Goal: Transaction & Acquisition: Subscribe to service/newsletter

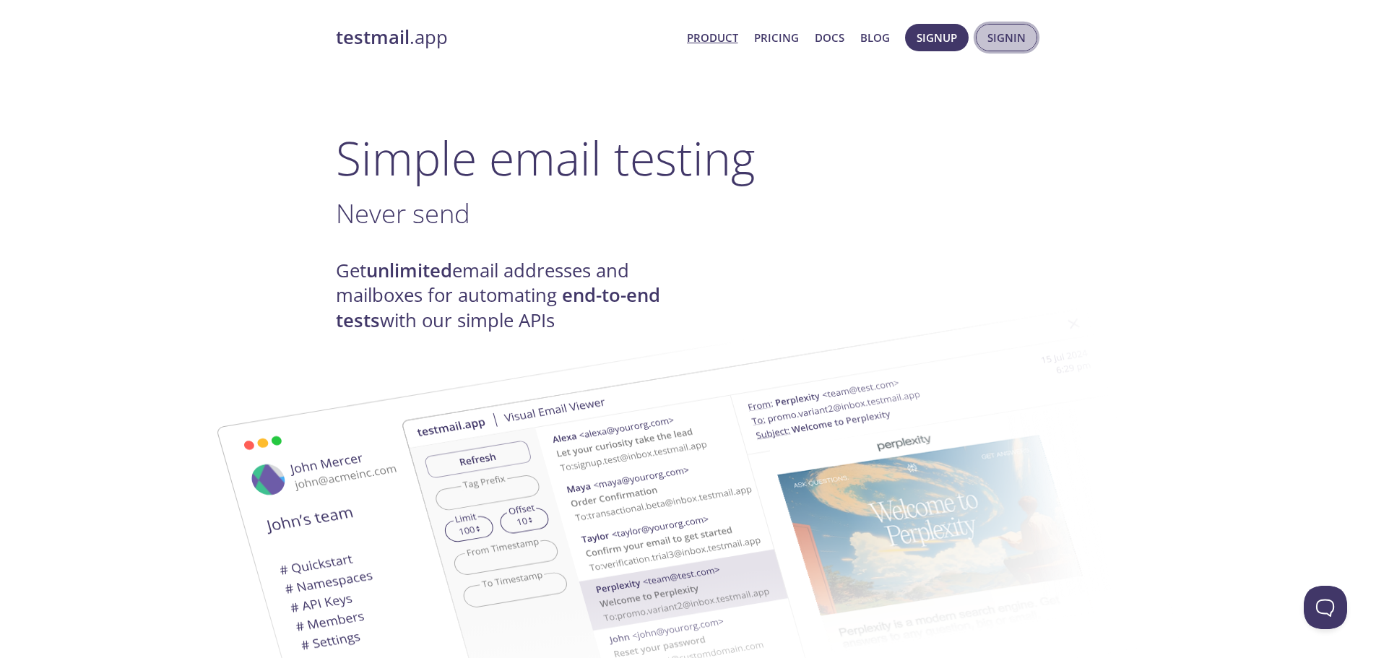
click at [1011, 41] on span "Signin" at bounding box center [1007, 37] width 38 height 19
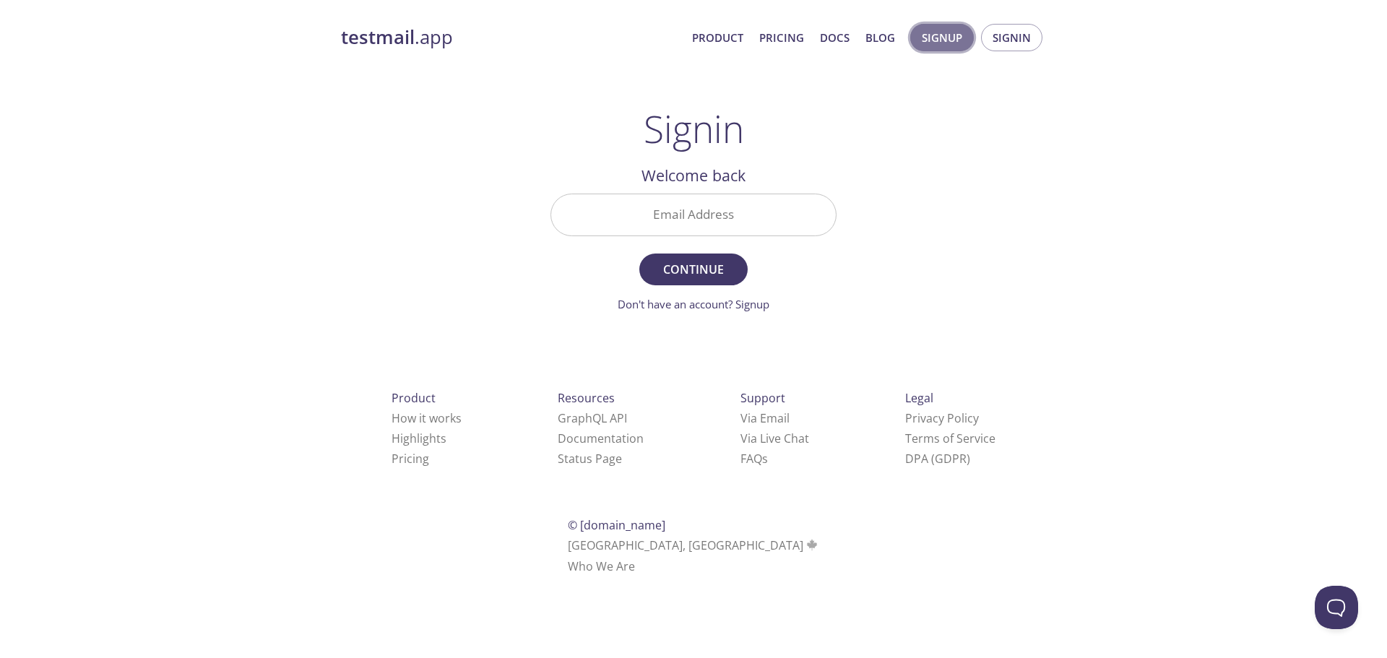
click at [920, 37] on button "Signup" at bounding box center [942, 37] width 64 height 27
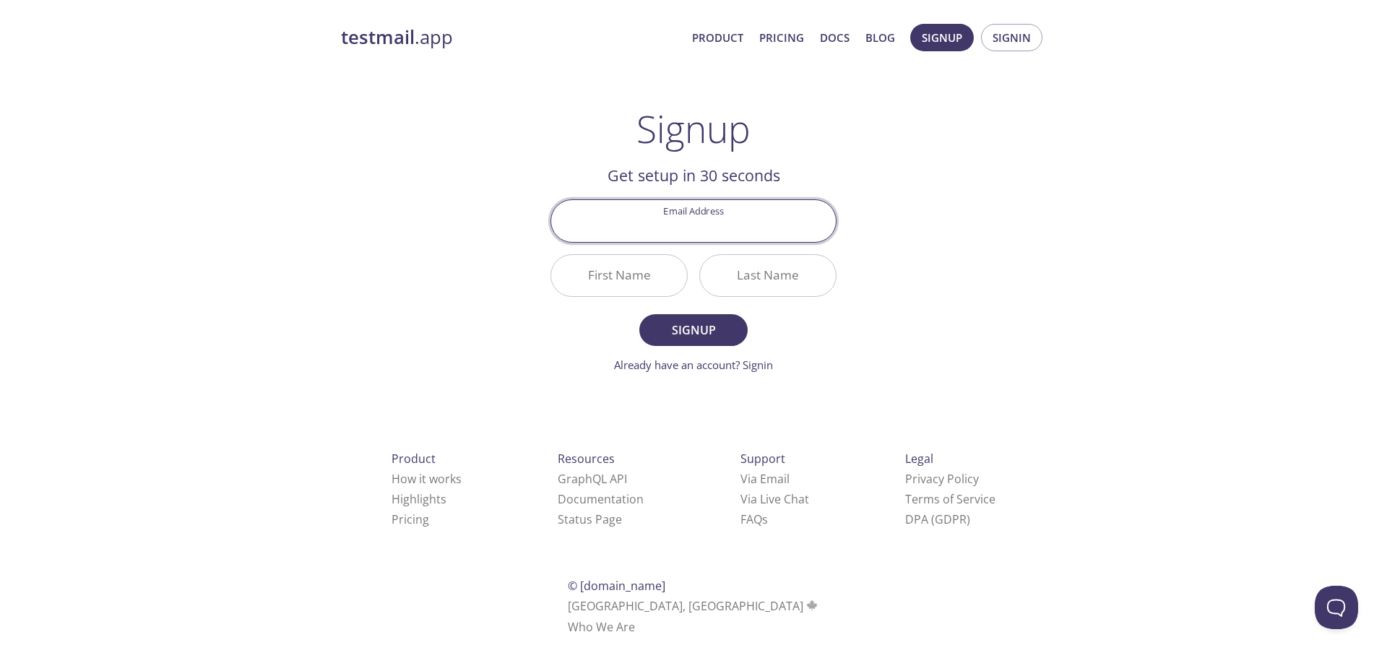
click at [686, 211] on input "Email Address" at bounding box center [693, 220] width 285 height 41
type input "[EMAIL_ADDRESS][DOMAIN_NAME]"
click at [631, 280] on input "First Name" at bounding box center [619, 275] width 136 height 41
type input "Baizeit"
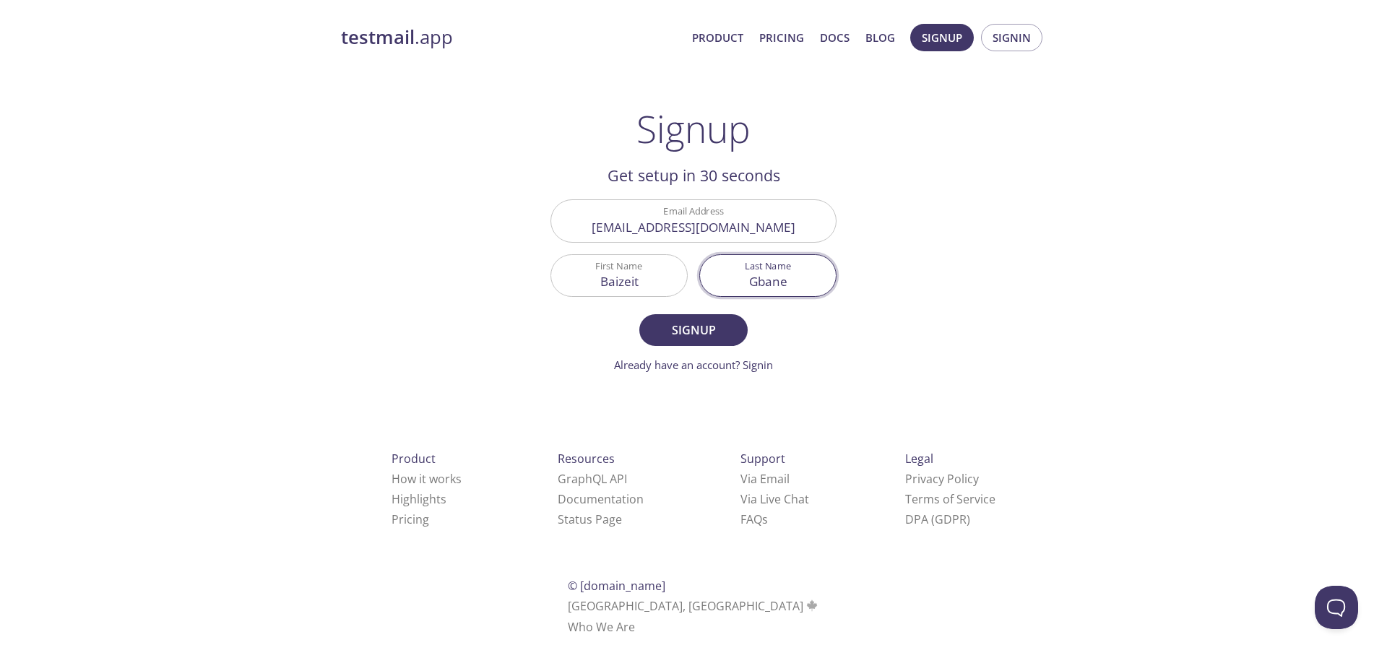
type input "Gbane"
click at [639, 314] on button "Signup" at bounding box center [693, 330] width 108 height 32
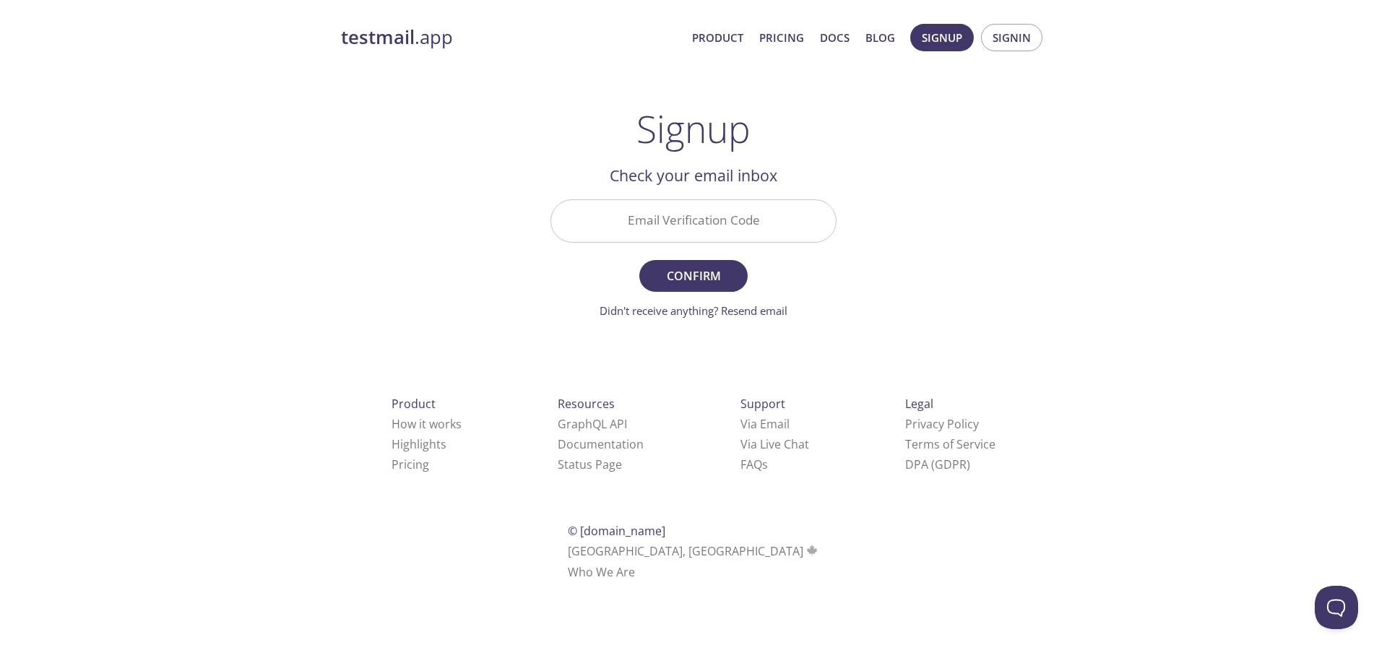
click at [675, 238] on input "Email Verification Code" at bounding box center [693, 220] width 285 height 41
type input "2g7sle4"
click at [639, 260] on button "Confirm" at bounding box center [693, 276] width 108 height 32
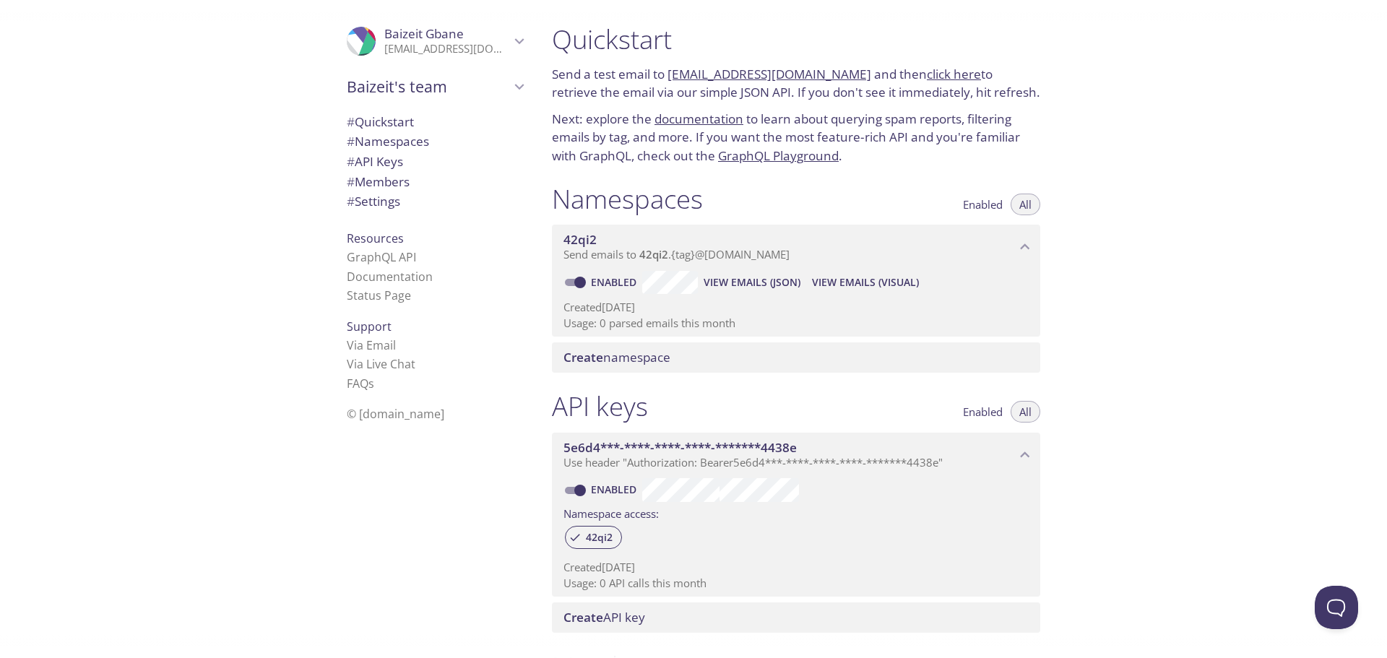
click at [630, 355] on span "Create namespace" at bounding box center [616, 357] width 107 height 17
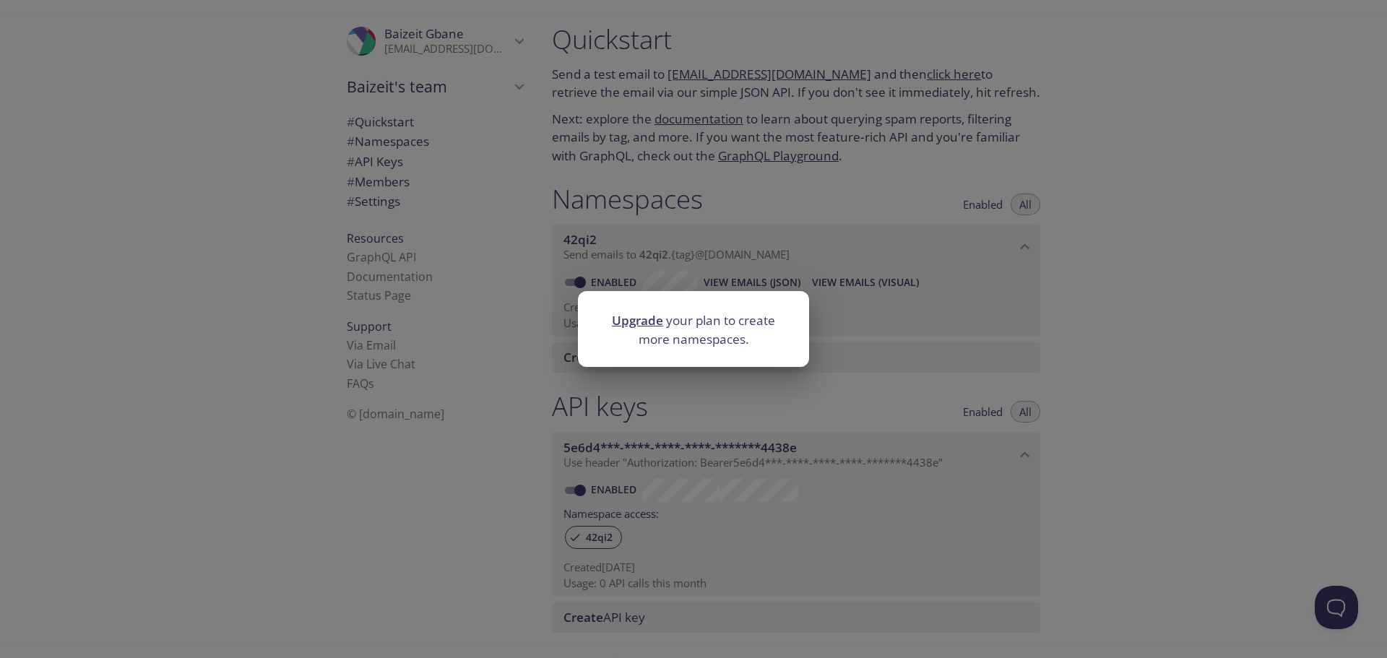
click at [768, 168] on div "Upgrade your plan to create more namespaces." at bounding box center [693, 329] width 1387 height 658
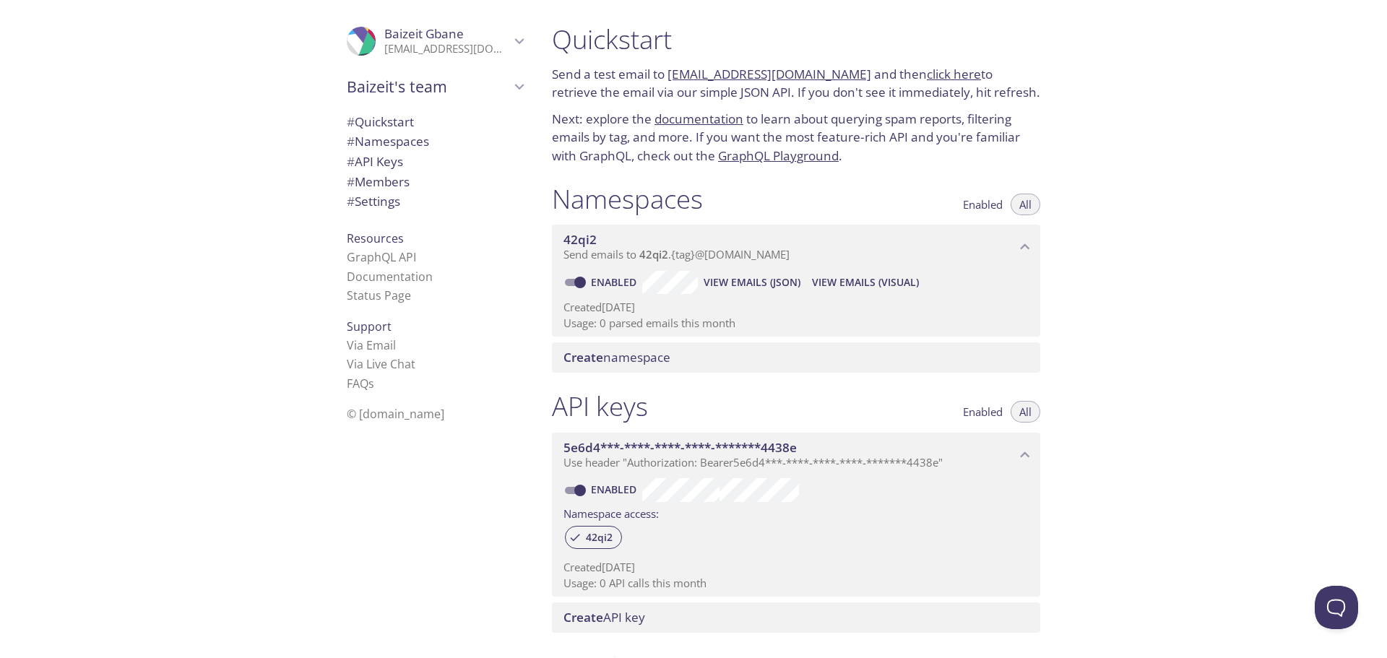
click at [1016, 244] on icon "42qi2 namespace" at bounding box center [1025, 247] width 19 height 19
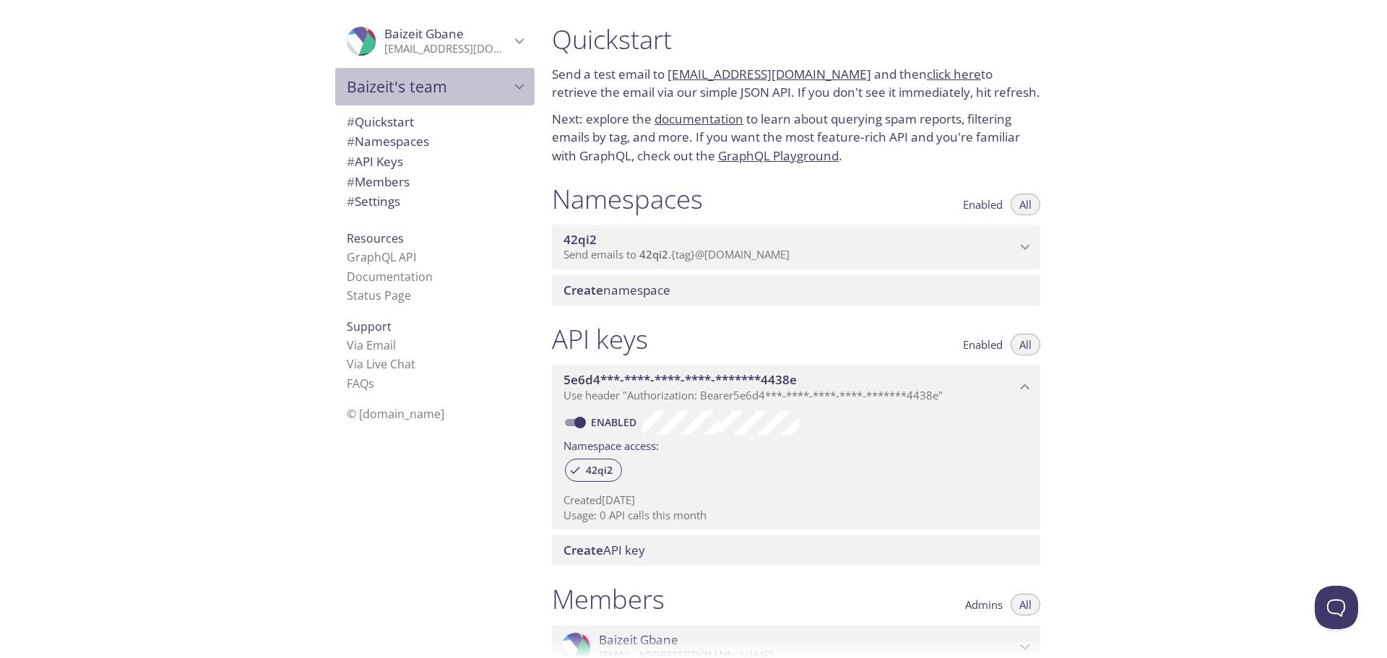
click at [496, 86] on span "Baizeit's team" at bounding box center [428, 87] width 163 height 20
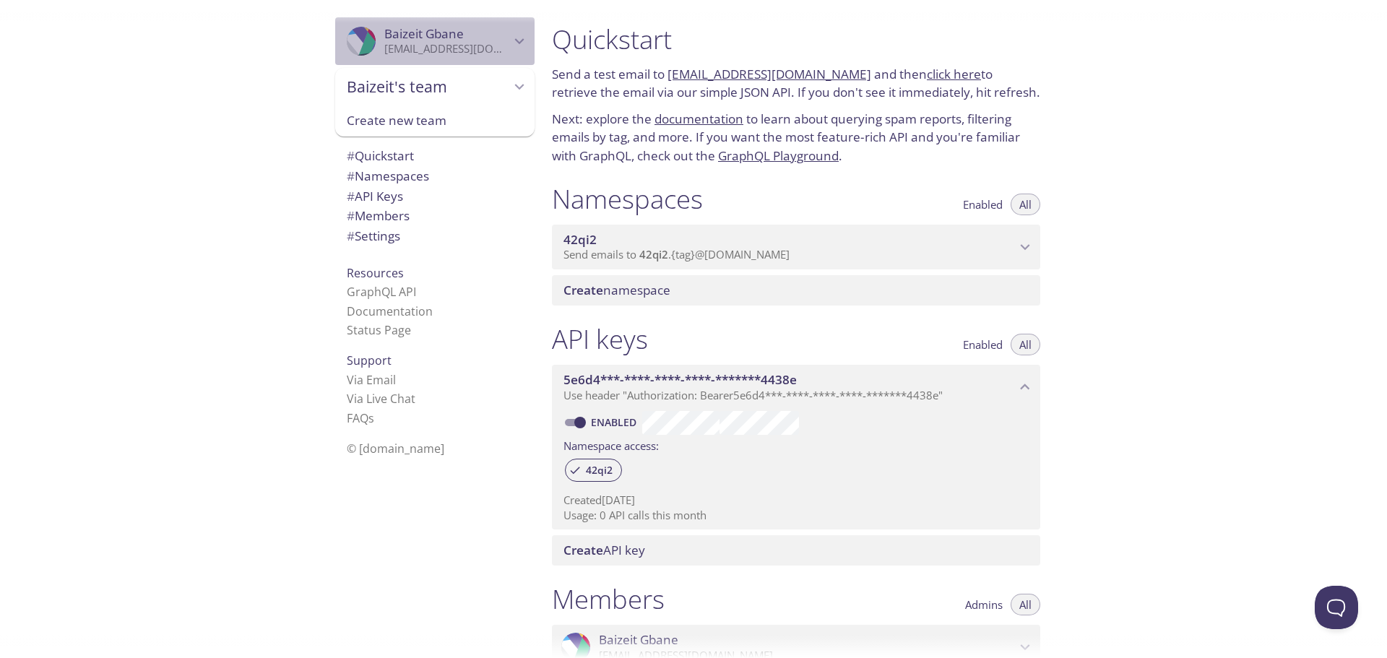
click at [487, 51] on p "[EMAIL_ADDRESS][DOMAIN_NAME]" at bounding box center [447, 49] width 126 height 14
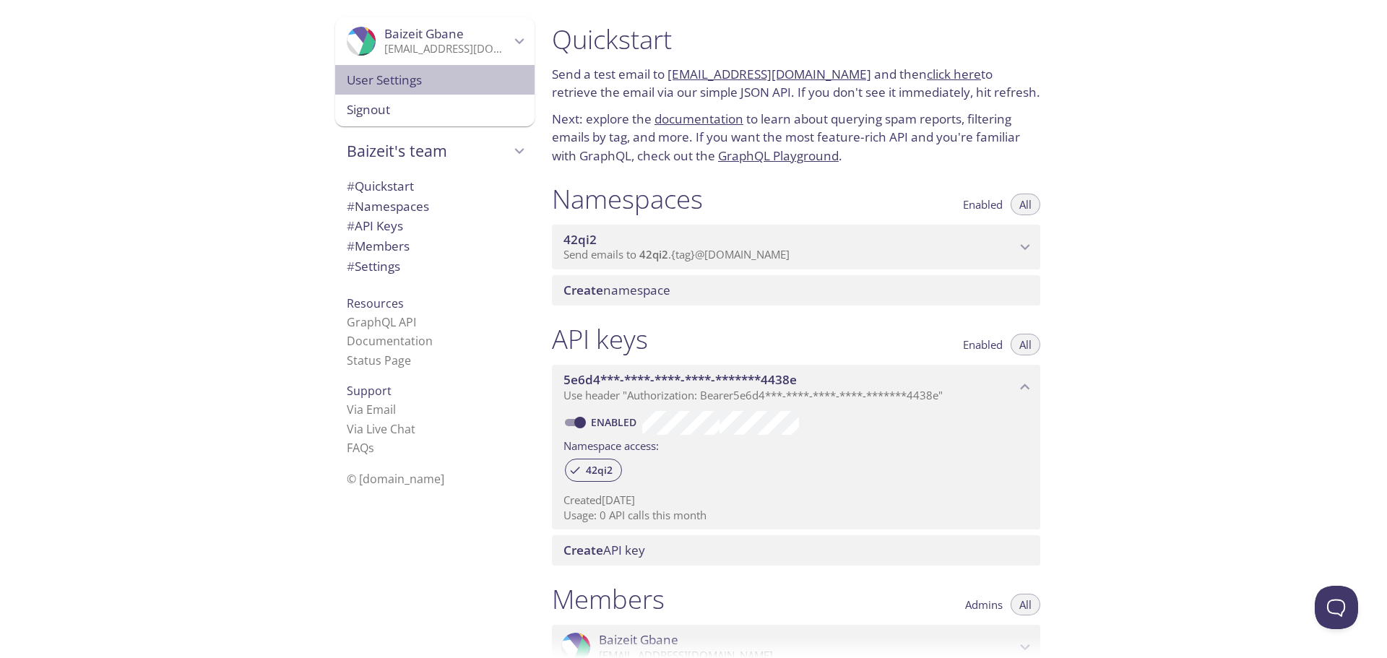
click at [446, 82] on span "User Settings" at bounding box center [435, 80] width 176 height 19
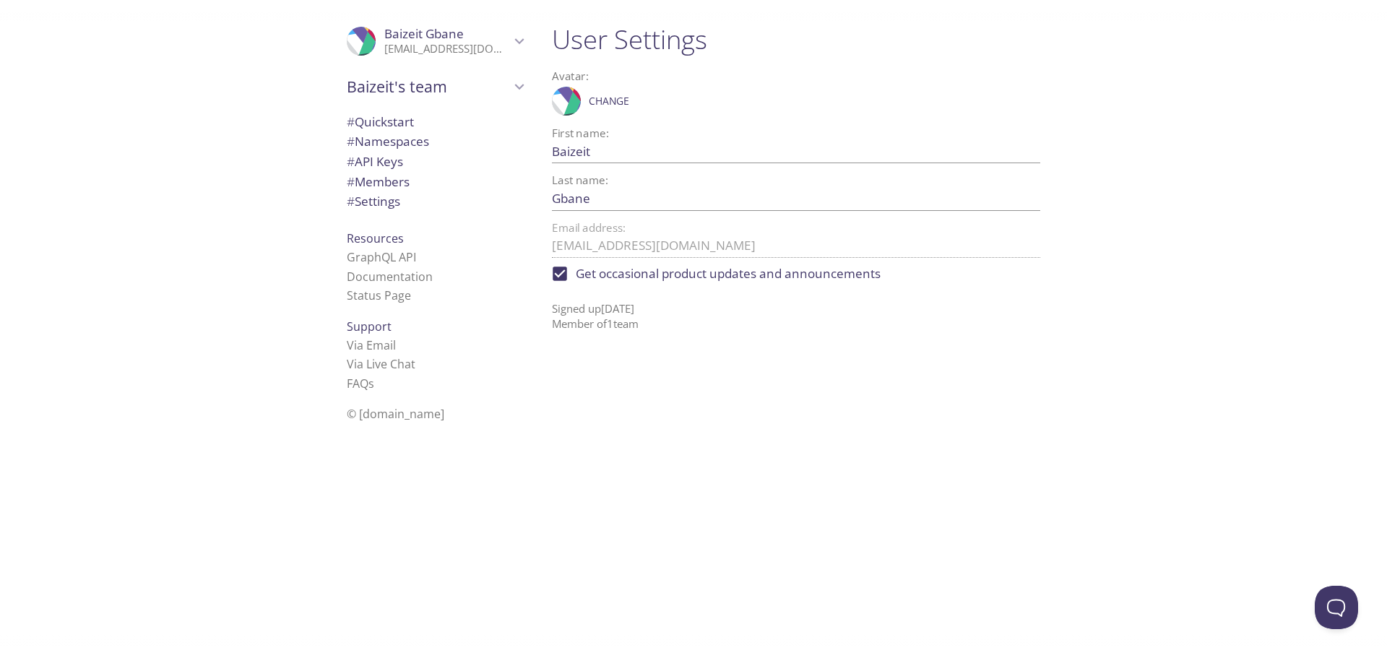
click at [650, 275] on span "Get occasional product updates and announcements" at bounding box center [728, 273] width 305 height 19
click at [576, 275] on input "Get occasional product updates and announcements" at bounding box center [560, 274] width 32 height 32
checkbox input "false"
click at [673, 366] on div "User Settings Avatar: .cls-1 { fill: #6d5ca8; } .cls-2 { fill: #3fc191; } .cls-…" at bounding box center [801, 329] width 523 height 658
click at [396, 255] on link "GraphQL API" at bounding box center [381, 257] width 69 height 16
